Goal: Use online tool/utility: Utilize a website feature to perform a specific function

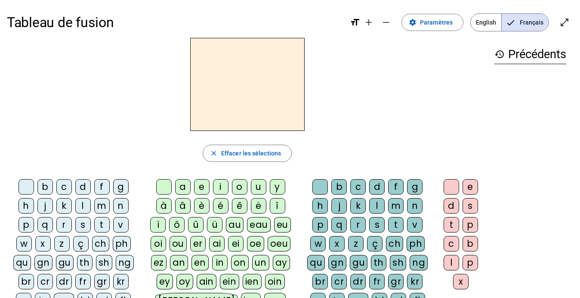
click at [105, 204] on div "m" at bounding box center [101, 205] width 15 height 15
click at [179, 182] on div "a" at bounding box center [182, 186] width 15 height 15
click at [104, 233] on letter-bubble "t" at bounding box center [103, 226] width 19 height 19
click at [78, 208] on div "l" at bounding box center [82, 205] width 15 height 15
click at [201, 190] on div "e" at bounding box center [201, 186] width 15 height 15
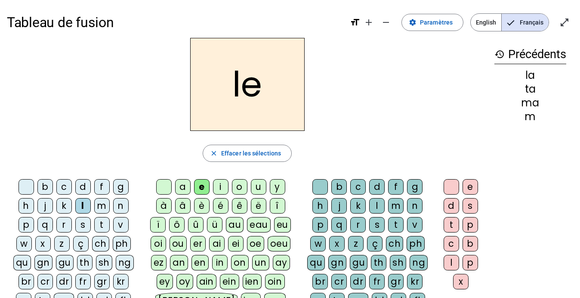
click at [258, 188] on div "u" at bounding box center [258, 186] width 15 height 15
click at [102, 222] on div "t" at bounding box center [101, 224] width 15 height 15
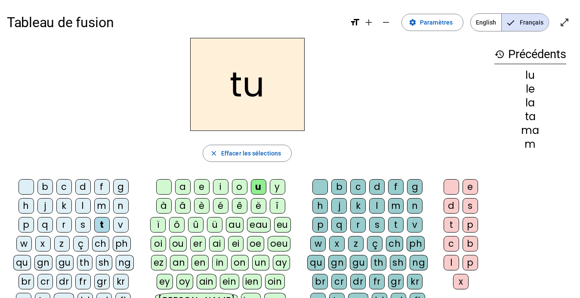
click at [80, 191] on div "d" at bounding box center [82, 186] width 15 height 15
click at [203, 187] on div "e" at bounding box center [201, 186] width 15 height 15
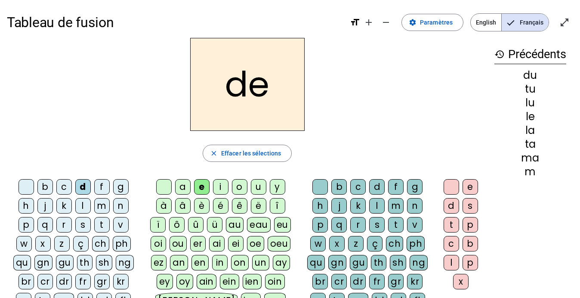
click at [107, 205] on div "m" at bounding box center [101, 205] width 15 height 15
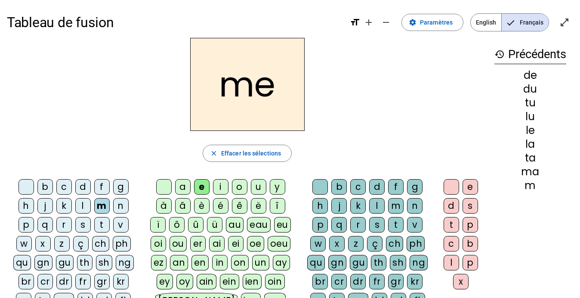
click at [47, 206] on div "j" at bounding box center [44, 205] width 15 height 15
